Goal: Information Seeking & Learning: Understand process/instructions

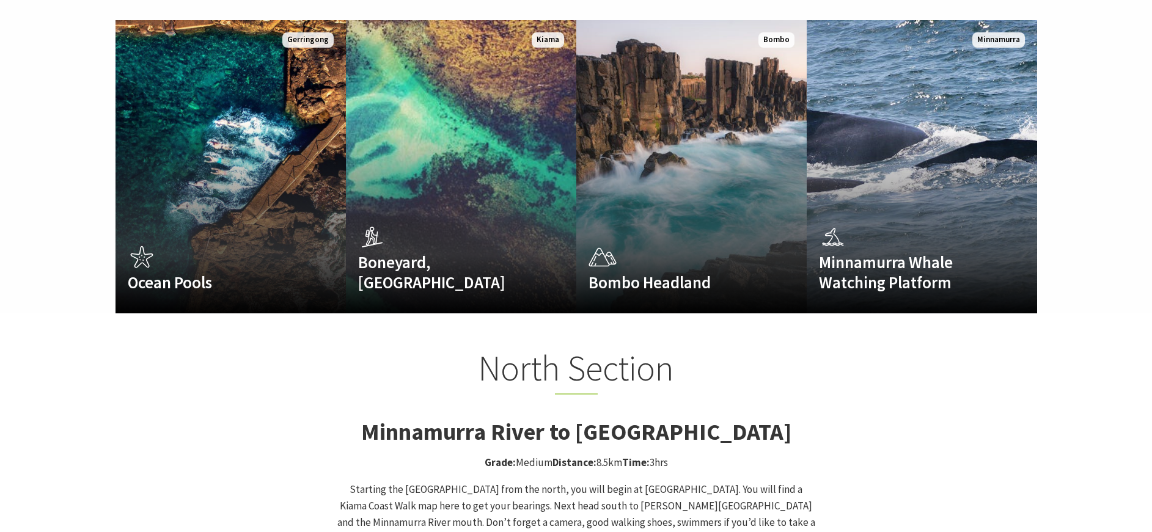
scroll to position [833, 0]
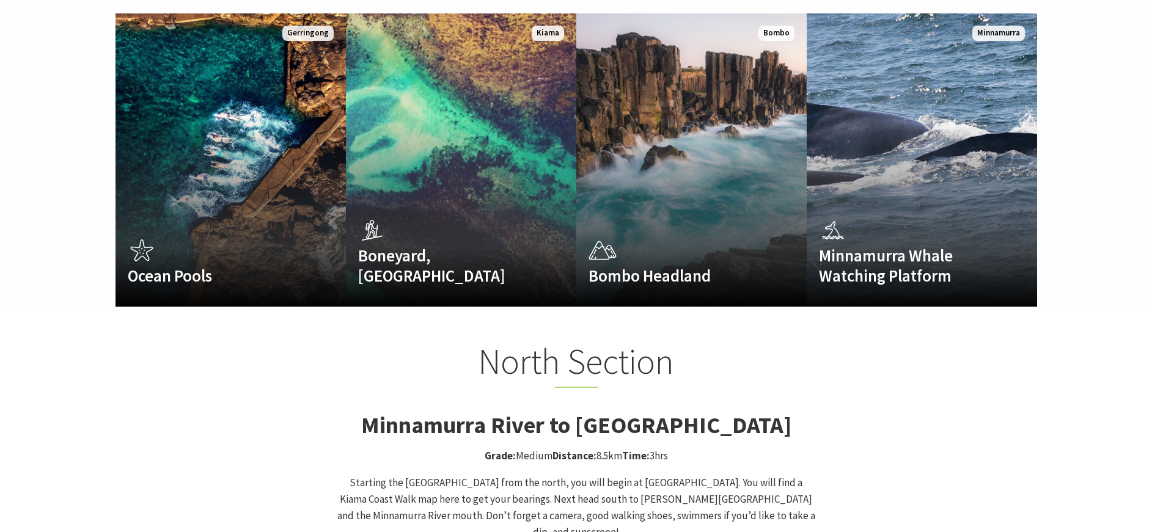
drag, startPoint x: 363, startPoint y: 401, endPoint x: 793, endPoint y: 397, distance: 430.4
click at [797, 411] on h3 "Minnamurra River to [GEOGRAPHIC_DATA]" at bounding box center [576, 425] width 479 height 28
copy strong "Minnamurra River to [GEOGRAPHIC_DATA]"
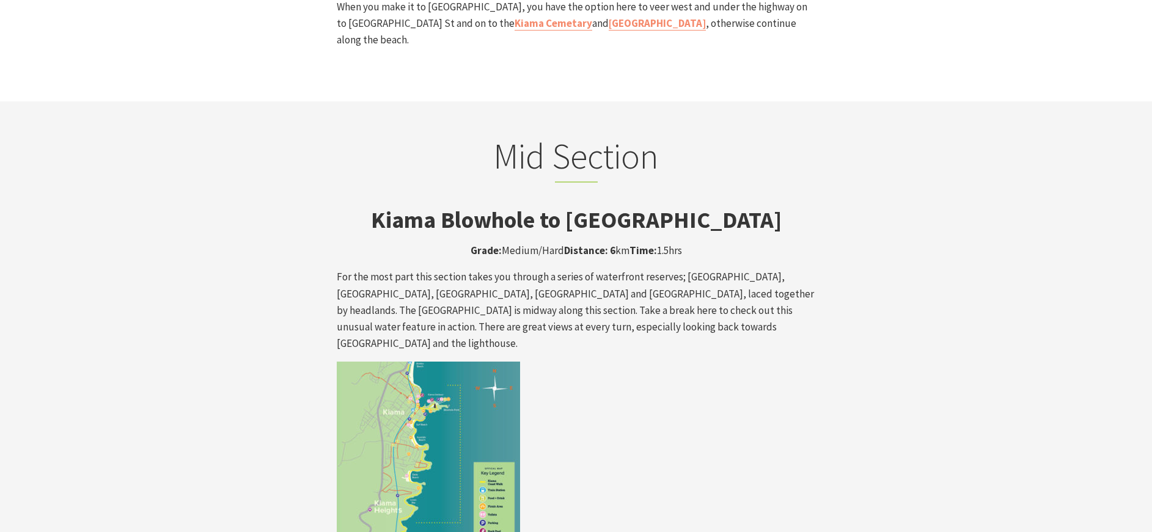
scroll to position [1931, 0]
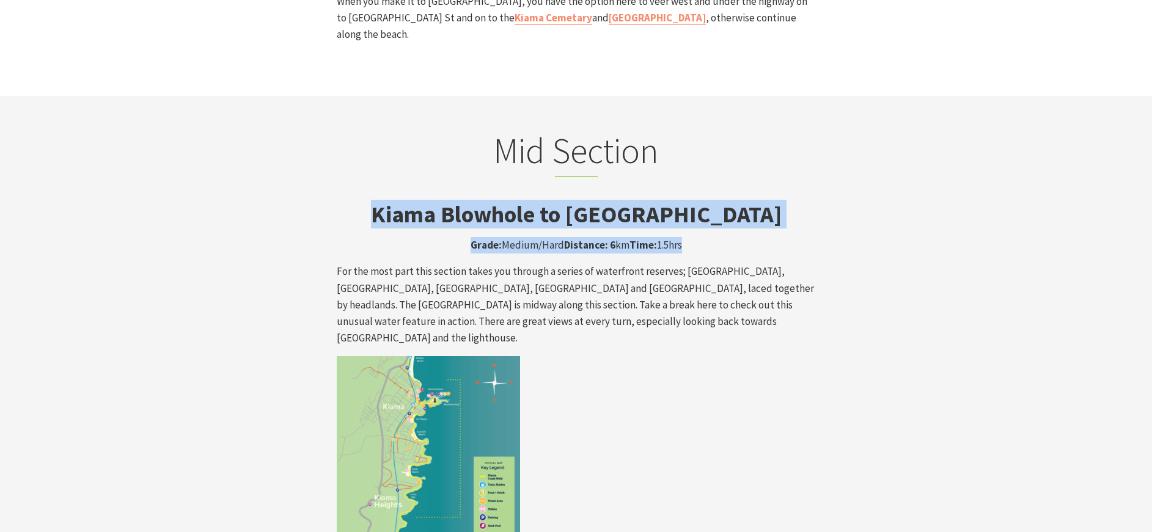
drag, startPoint x: 402, startPoint y: 142, endPoint x: 696, endPoint y: 175, distance: 295.8
copy div "Kiama Blowhole to [GEOGRAPHIC_DATA] Grade: Medium/Hard Distance: 6 km Time: 1.5…"
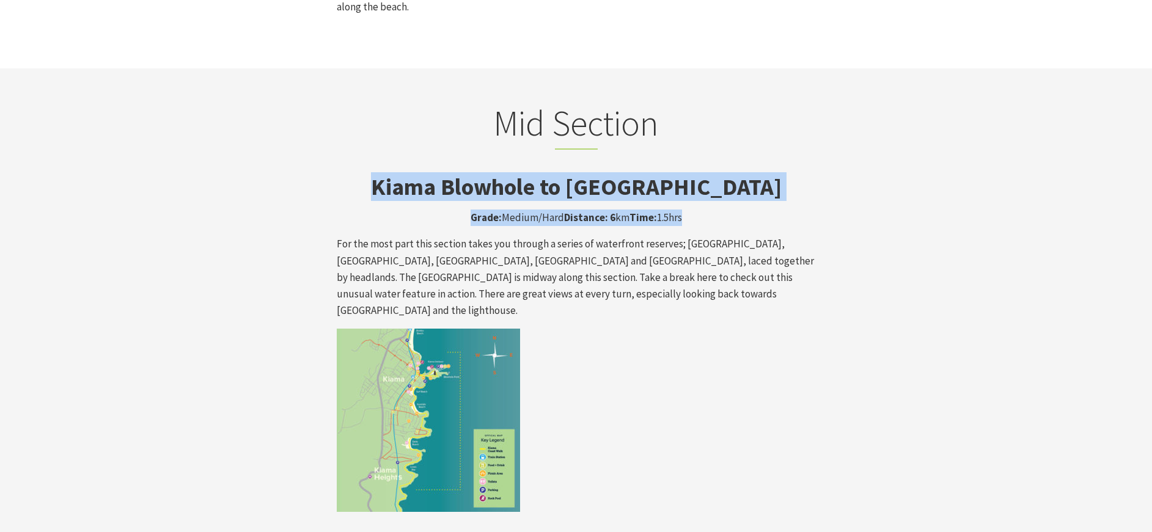
scroll to position [1956, 0]
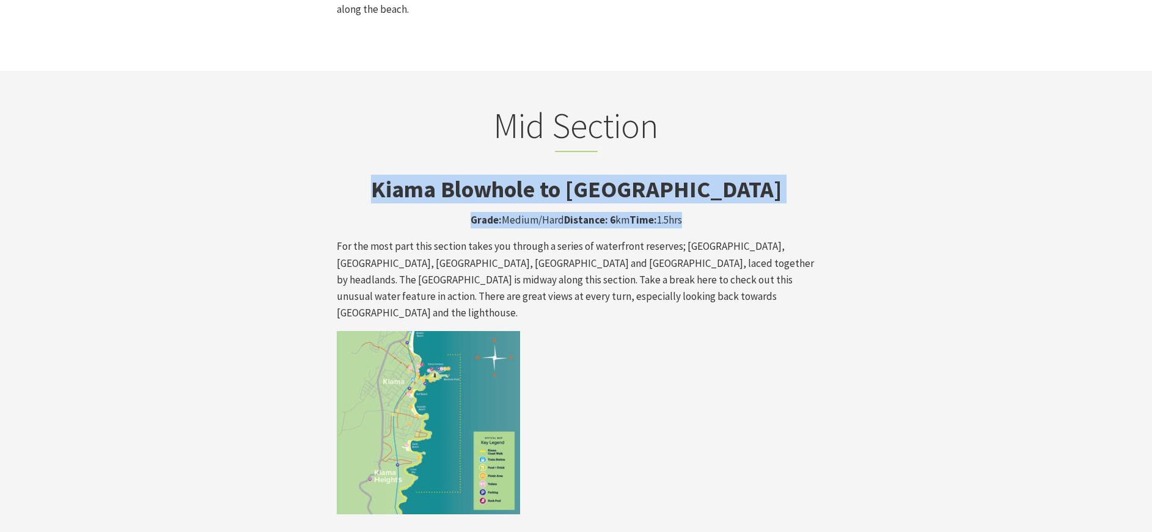
drag, startPoint x: 399, startPoint y: 111, endPoint x: 745, endPoint y: 149, distance: 347.5
copy div "Kiama Blowhole to [GEOGRAPHIC_DATA] Grade: Medium/Hard Distance: 6 km Time: 1.5…"
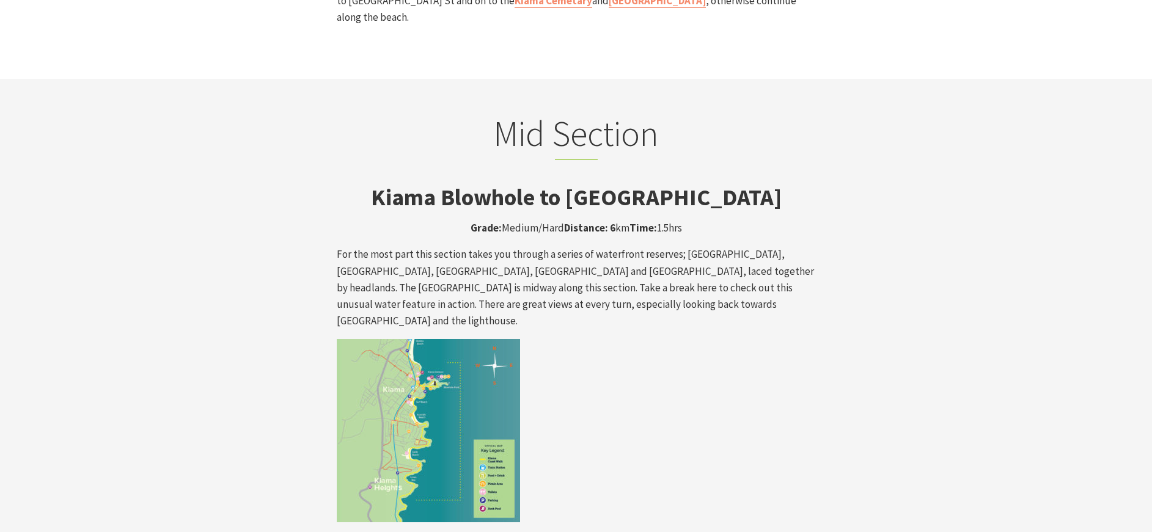
scroll to position [1954, 0]
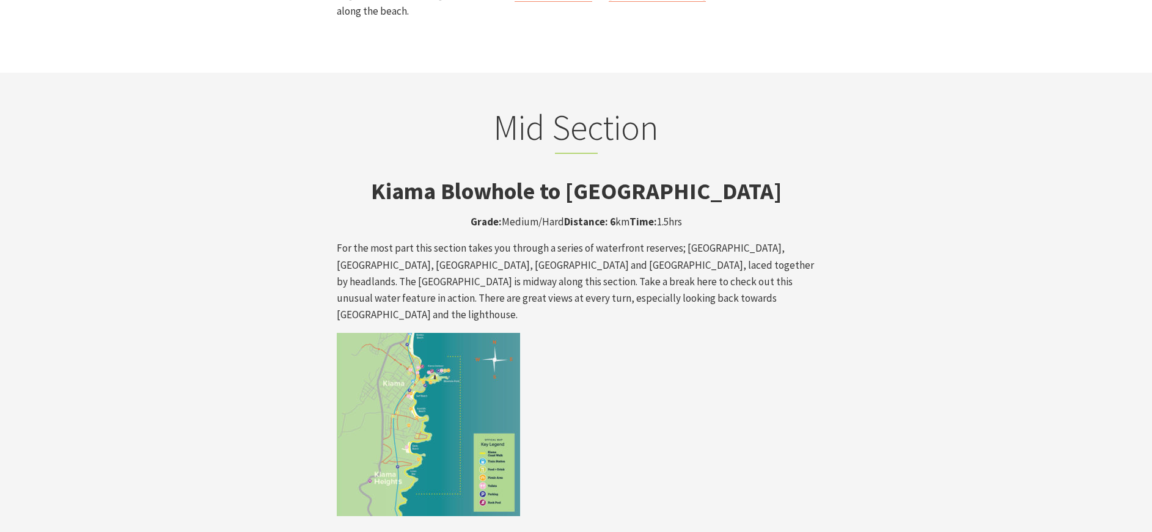
click at [472, 353] on img at bounding box center [428, 424] width 183 height 183
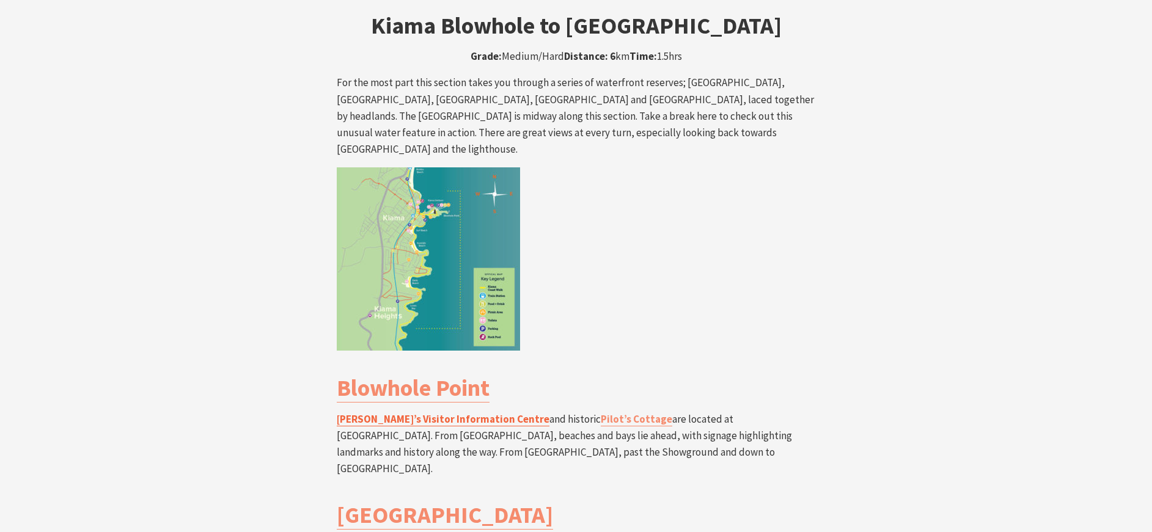
scroll to position [2069, 0]
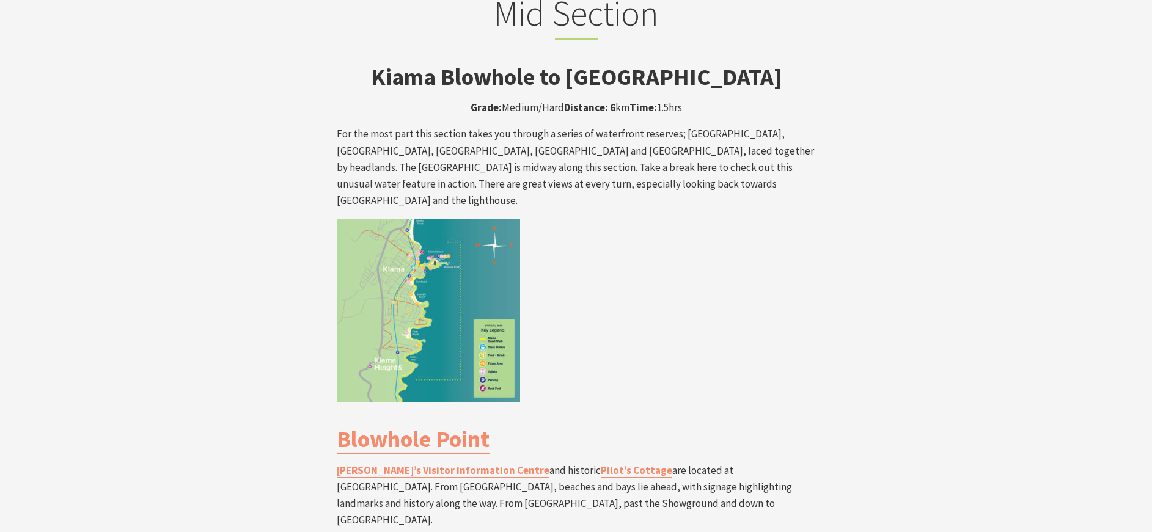
click at [426, 219] on img at bounding box center [428, 310] width 183 height 183
click at [427, 219] on img at bounding box center [428, 310] width 183 height 183
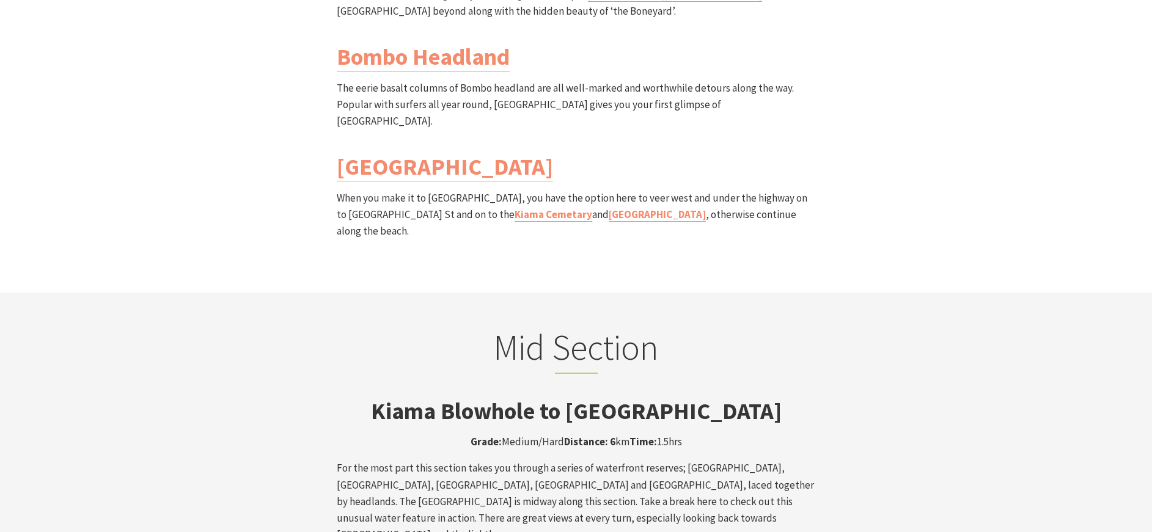
scroll to position [1848, 0]
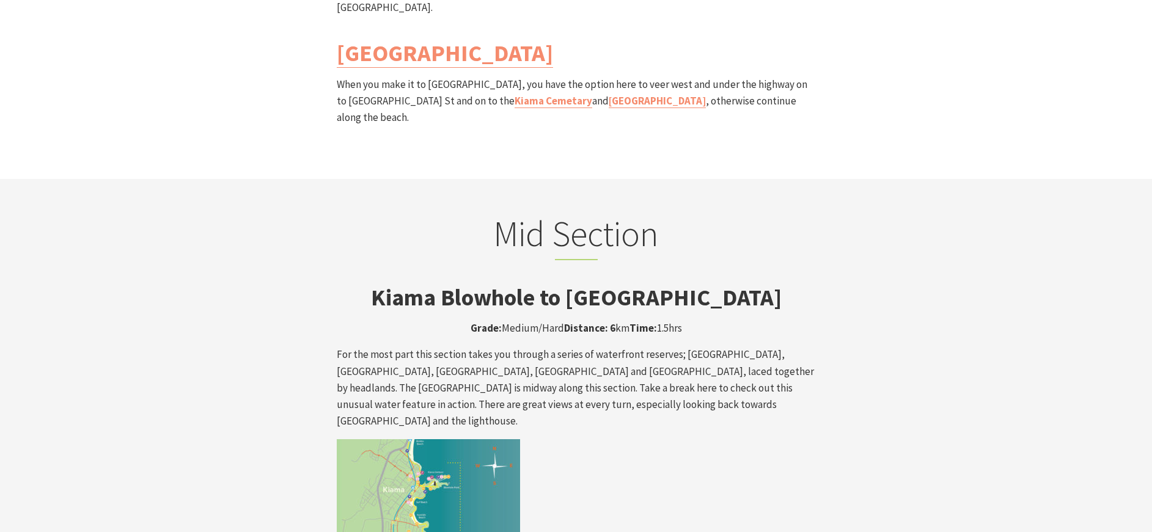
click at [450, 454] on img at bounding box center [428, 531] width 183 height 183
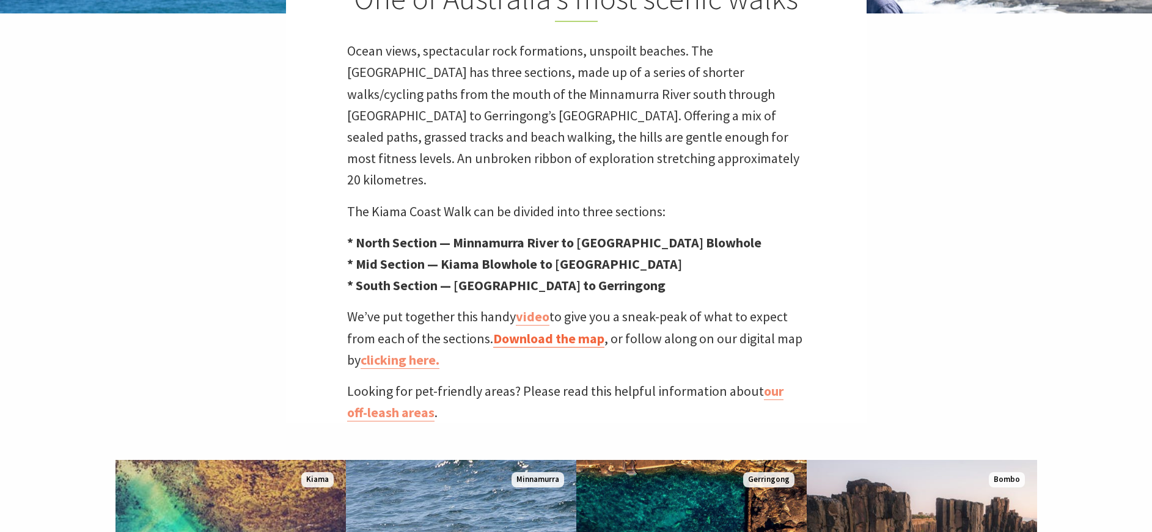
scroll to position [383, 0]
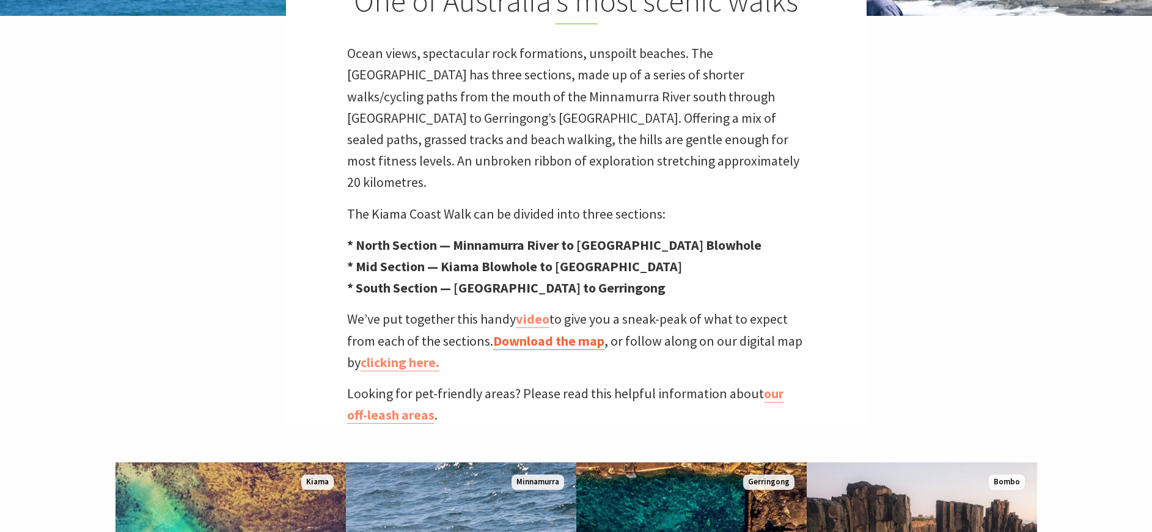
click at [543, 333] on link "Download the map" at bounding box center [548, 342] width 111 height 18
